Goal: Task Accomplishment & Management: Manage account settings

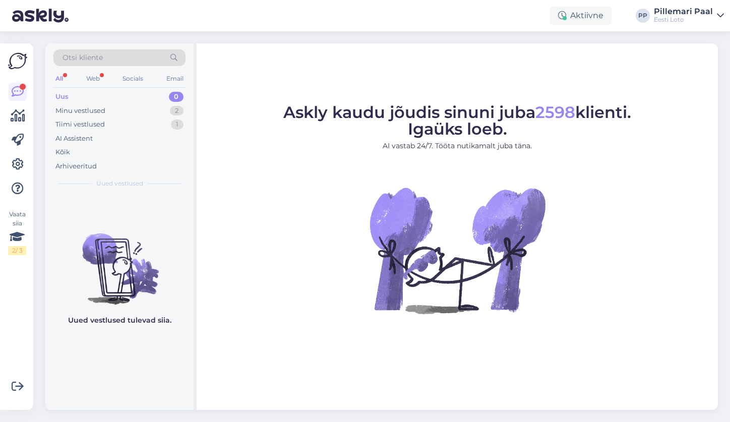
click at [108, 59] on div "Otsi kliente" at bounding box center [119, 57] width 132 height 17
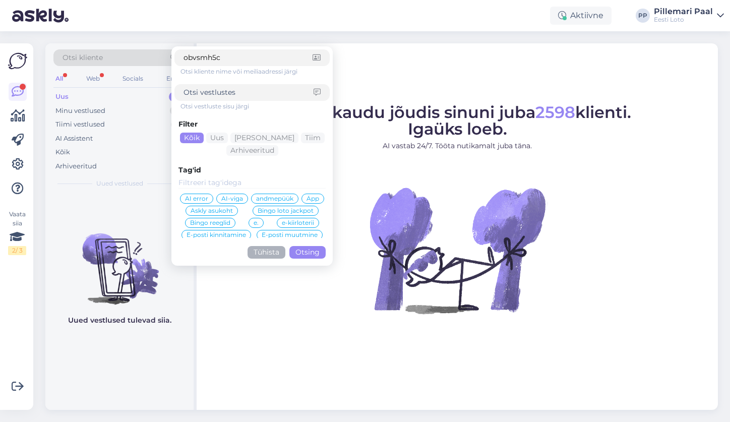
type input "obvsmh5c"
click at [309, 250] on button "Otsing" at bounding box center [307, 252] width 36 height 13
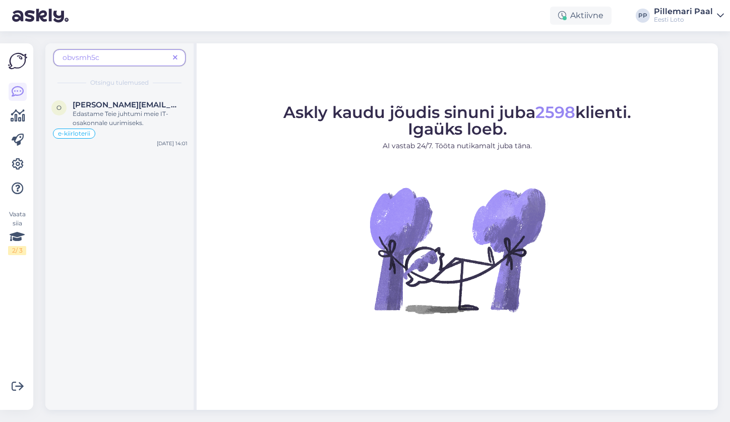
drag, startPoint x: 117, startPoint y: 57, endPoint x: 58, endPoint y: 62, distance: 59.7
click at [58, 62] on div "obvsmh5c" at bounding box center [119, 57] width 132 height 17
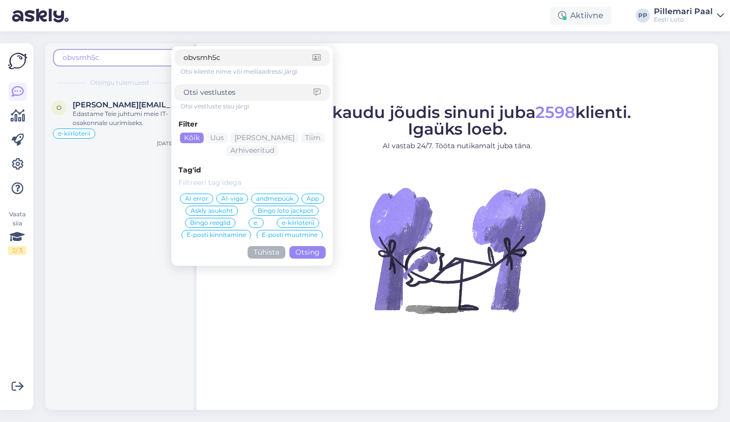
drag, startPoint x: 231, startPoint y: 61, endPoint x: 174, endPoint y: 62, distance: 56.5
click at [174, 62] on div "obvsmh5c" at bounding box center [251, 57] width 155 height 17
type input "oi42ziw4"
click at [312, 257] on button "Otsing" at bounding box center [307, 252] width 36 height 13
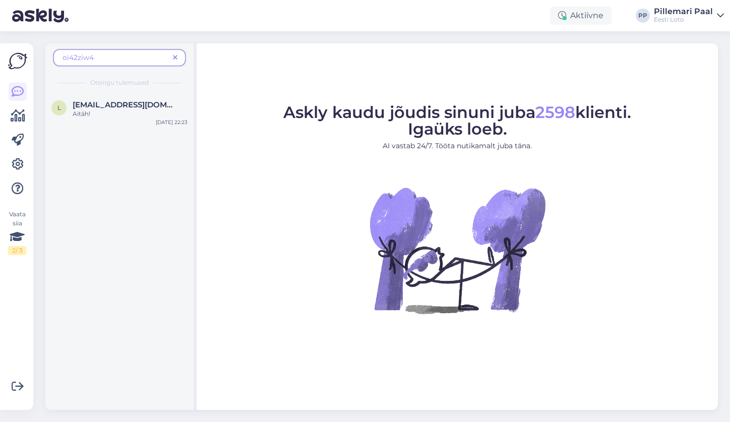
click at [177, 58] on icon at bounding box center [175, 57] width 5 height 7
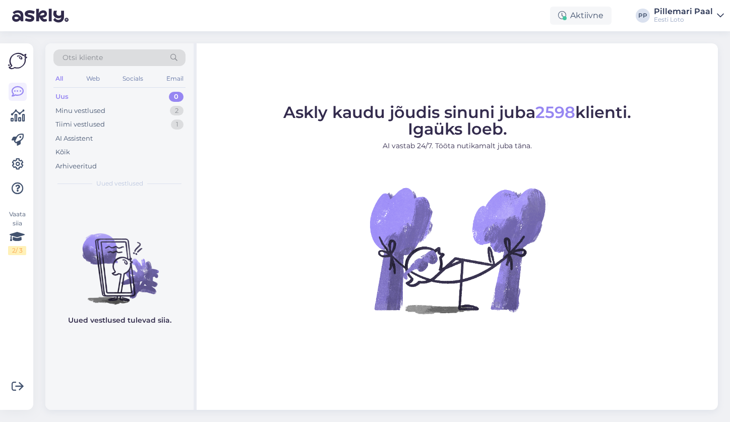
click at [122, 57] on div "Otsi kliente" at bounding box center [119, 57] width 132 height 17
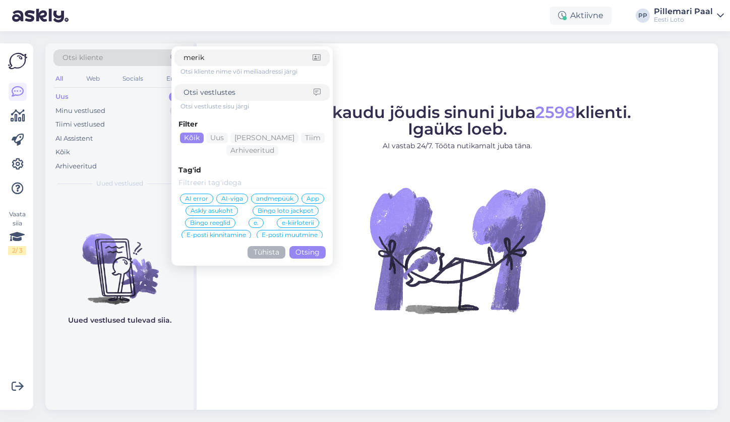
type input "merike"
click button "Otsing" at bounding box center [307, 252] width 36 height 13
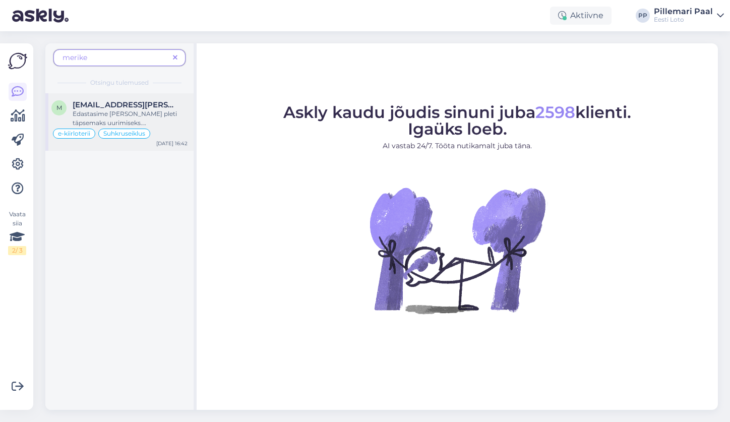
click at [99, 109] on div "Edastasime [PERSON_NAME] pleti täpsemaks uurimiseks. [PERSON_NAME] vastuse, sii…" at bounding box center [130, 118] width 115 height 18
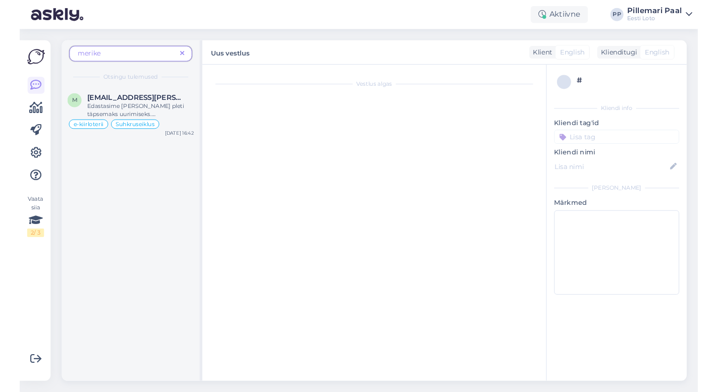
scroll to position [2179, 0]
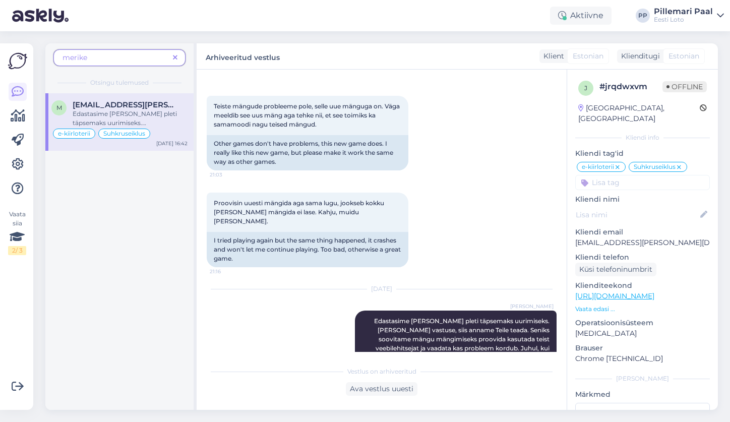
click at [638, 85] on div "# jrqdwxvm" at bounding box center [631, 87] width 63 height 12
copy div "jrqdwxvm"
drag, startPoint x: 661, startPoint y: 234, endPoint x: 575, endPoint y: 233, distance: 85.7
click at [575, 237] on p "[EMAIL_ADDRESS][PERSON_NAME][DOMAIN_NAME]" at bounding box center [642, 242] width 135 height 11
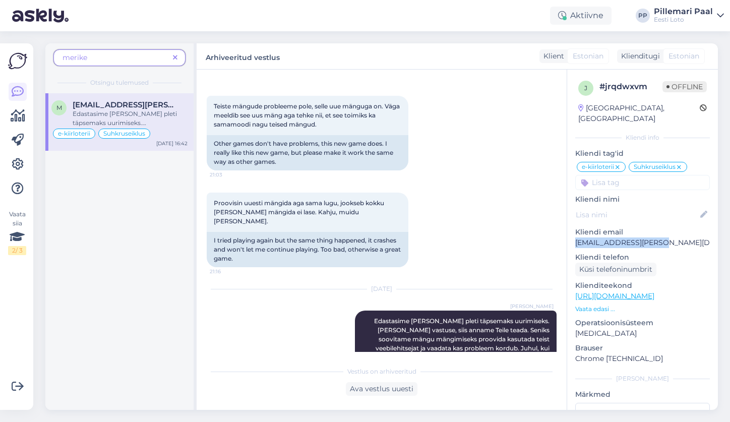
copy p "[EMAIL_ADDRESS][PERSON_NAME][DOMAIN_NAME]"
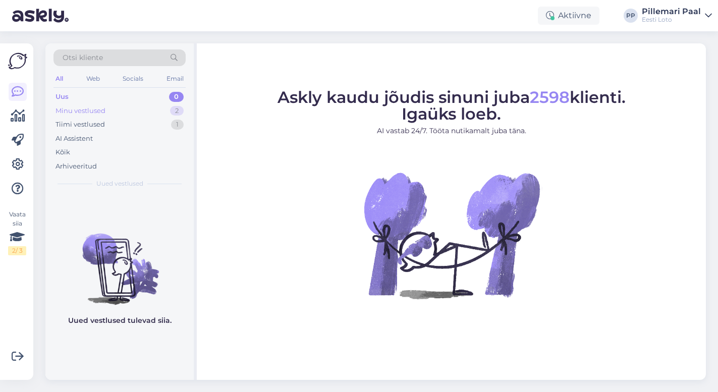
click at [82, 109] on div "Minu vestlused" at bounding box center [80, 111] width 50 height 10
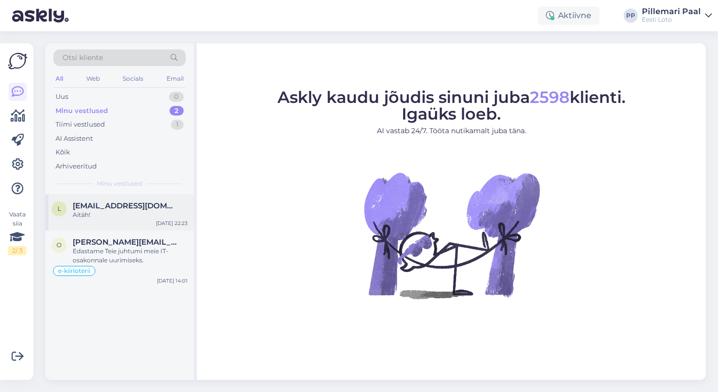
click at [111, 202] on span "[EMAIL_ADDRESS][DOMAIN_NAME]" at bounding box center [125, 205] width 105 height 9
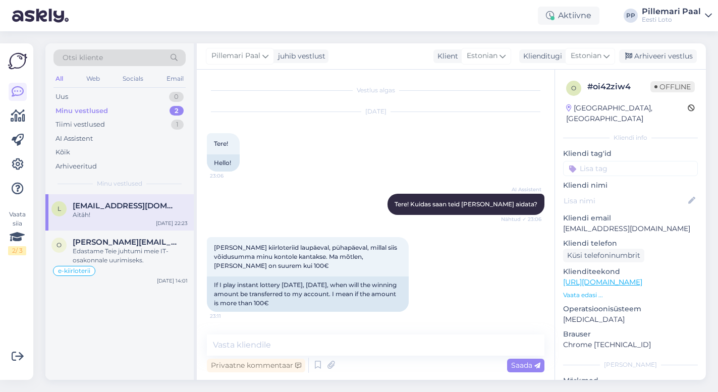
scroll to position [1654, 0]
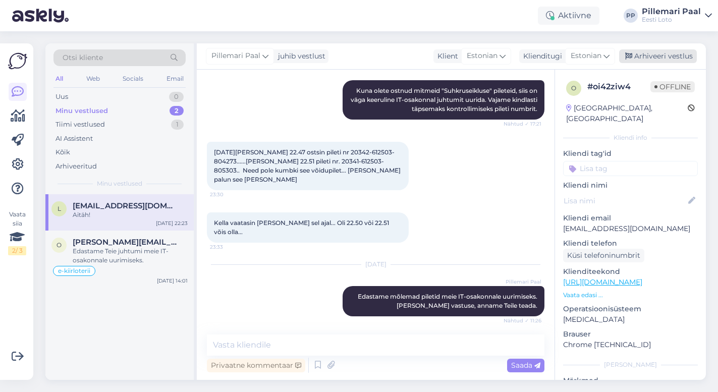
click at [676, 54] on div "Arhiveeri vestlus" at bounding box center [658, 56] width 78 height 14
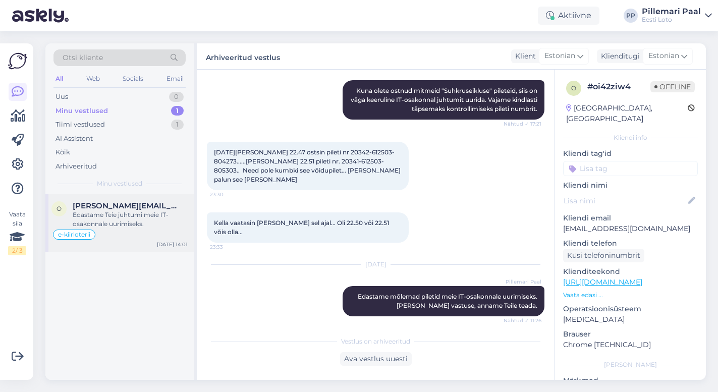
click at [108, 207] on span "[PERSON_NAME][EMAIL_ADDRESS][DOMAIN_NAME]" at bounding box center [125, 205] width 105 height 9
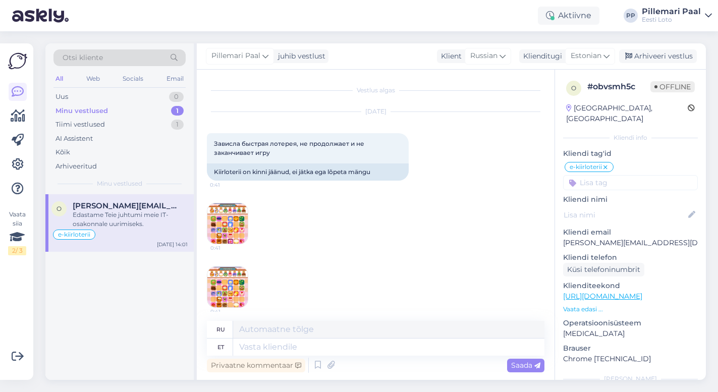
scroll to position [675, 0]
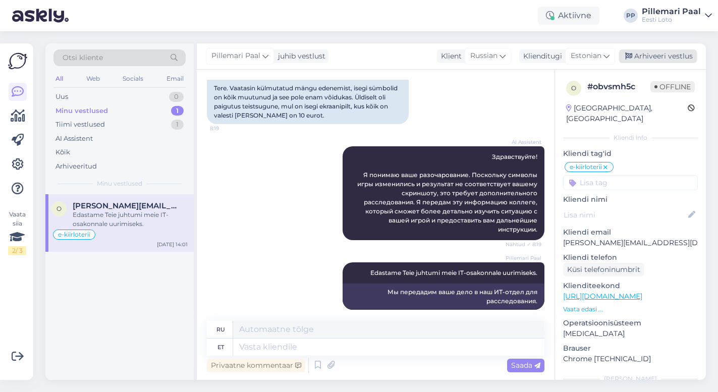
click at [655, 56] on div "Arhiveeri vestlus" at bounding box center [658, 56] width 78 height 14
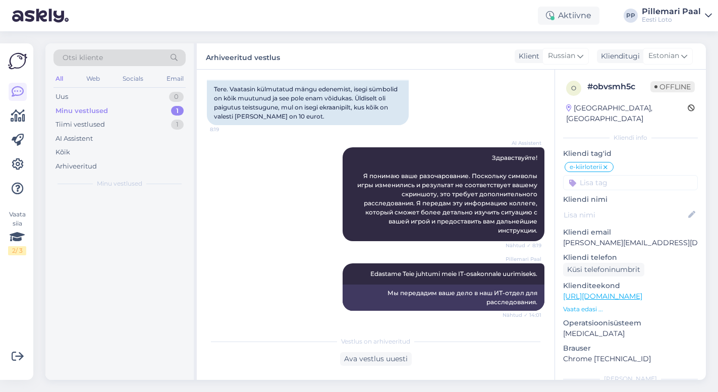
scroll to position [665, 0]
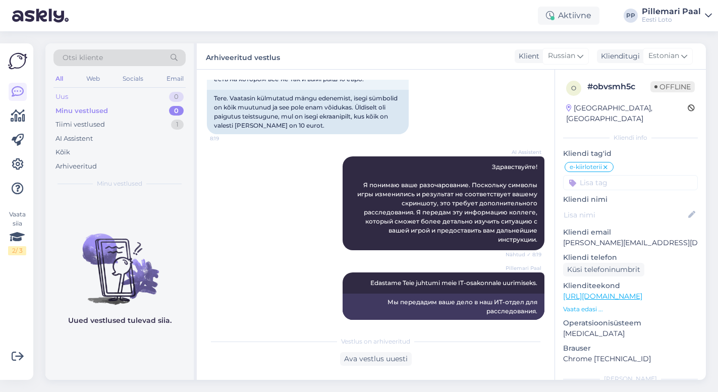
click at [81, 95] on div "Uus 0" at bounding box center [119, 97] width 132 height 14
